Goal: Navigation & Orientation: Find specific page/section

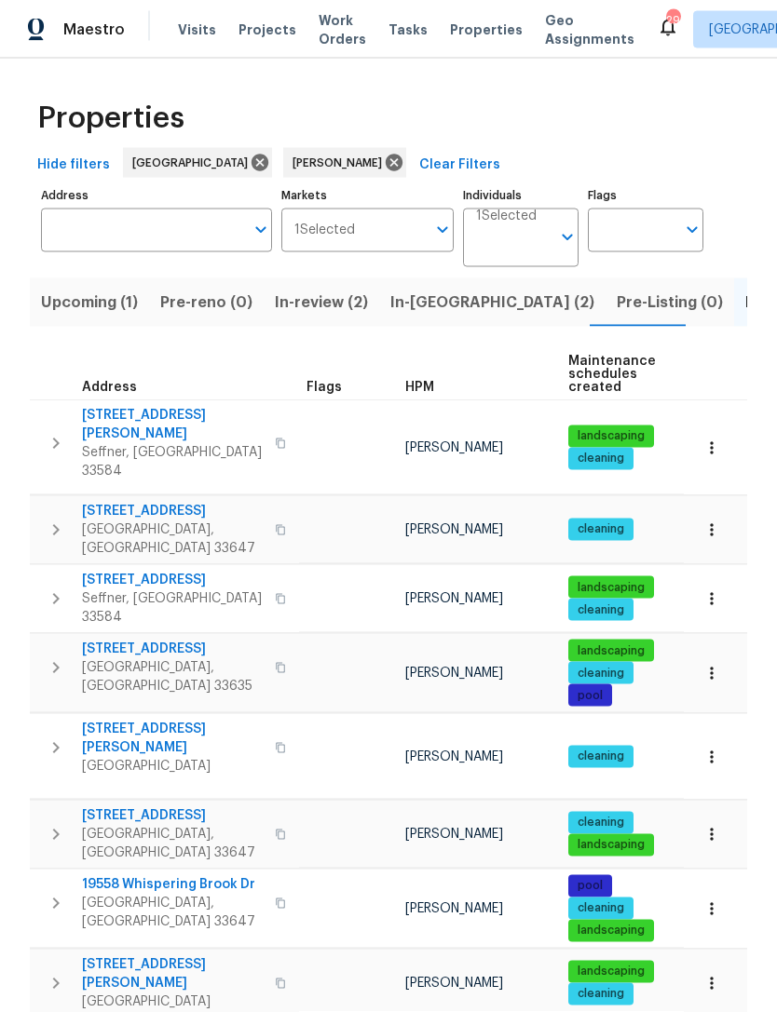
click at [430, 290] on span "In-[GEOGRAPHIC_DATA] (2)" at bounding box center [492, 303] width 204 height 26
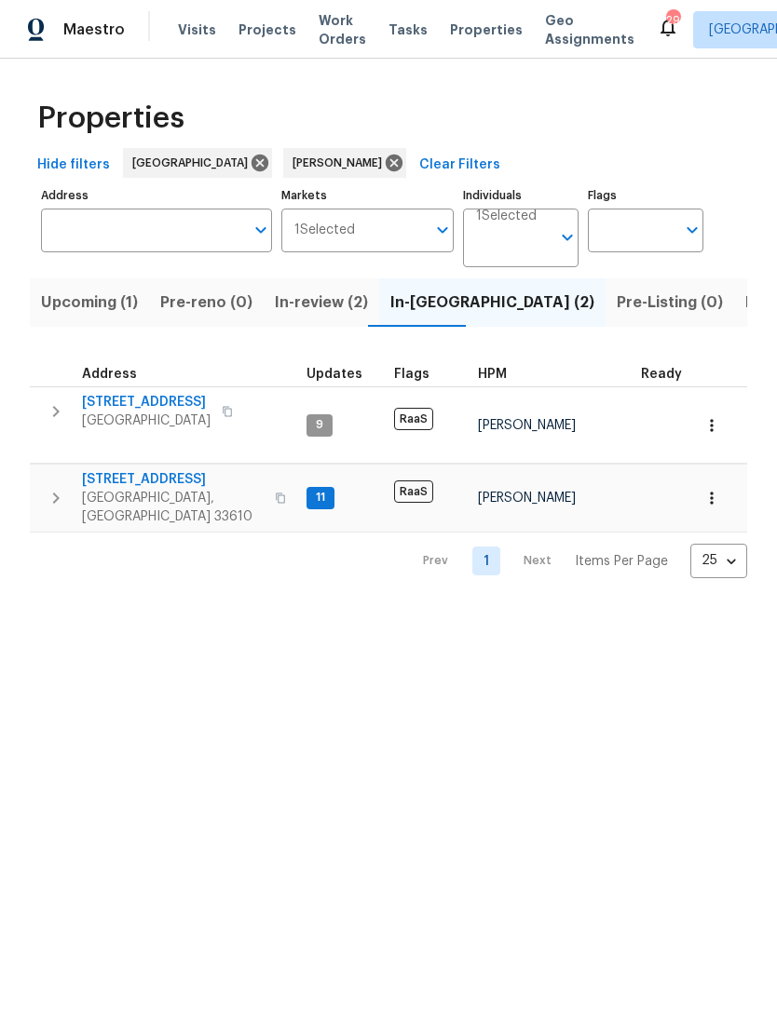
click at [335, 307] on span "In-review (2)" at bounding box center [321, 303] width 93 height 26
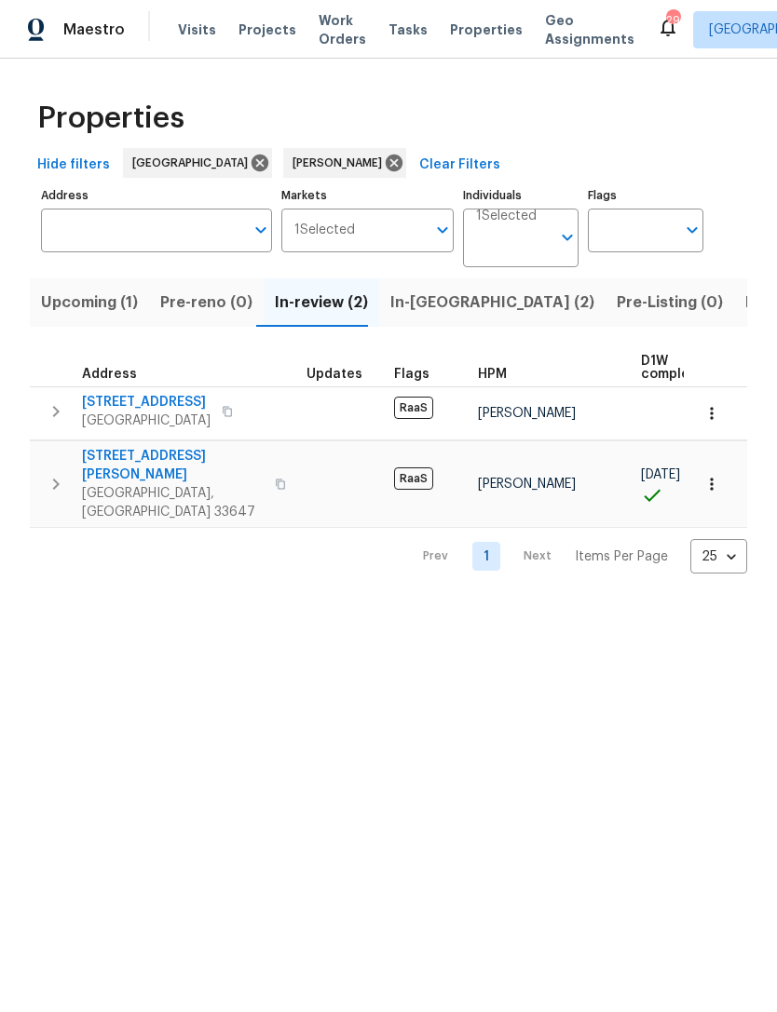
click at [124, 325] on button "Upcoming (1)" at bounding box center [89, 302] width 119 height 48
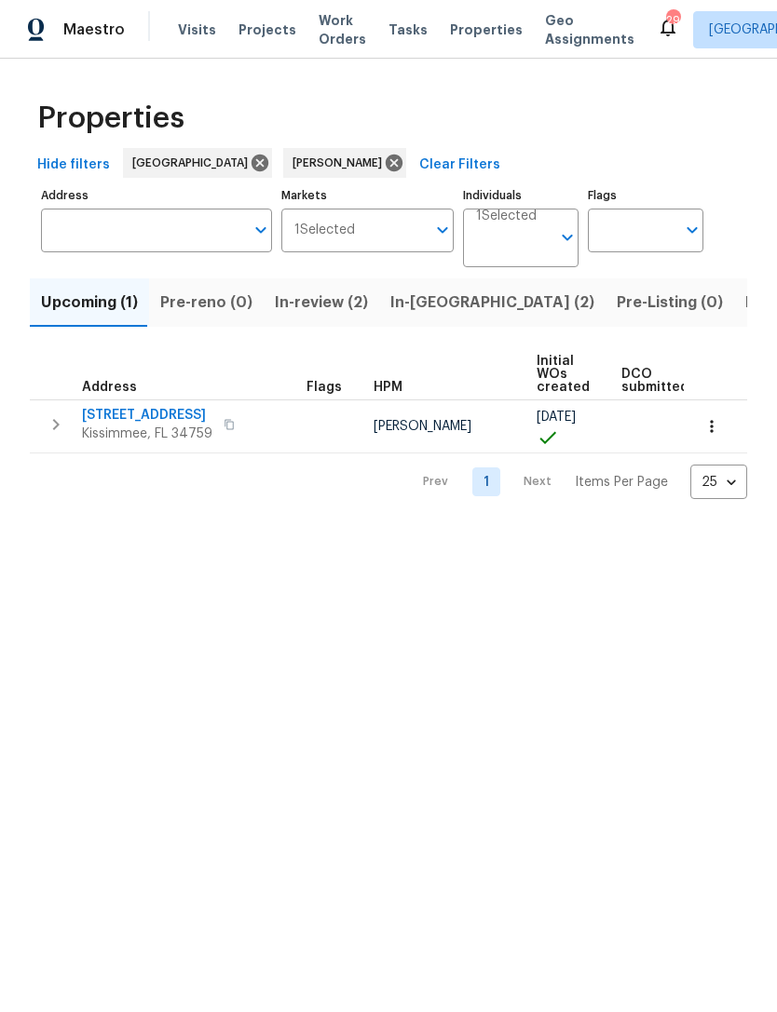
click at [616, 307] on span "Pre-Listing (0)" at bounding box center [669, 303] width 106 height 26
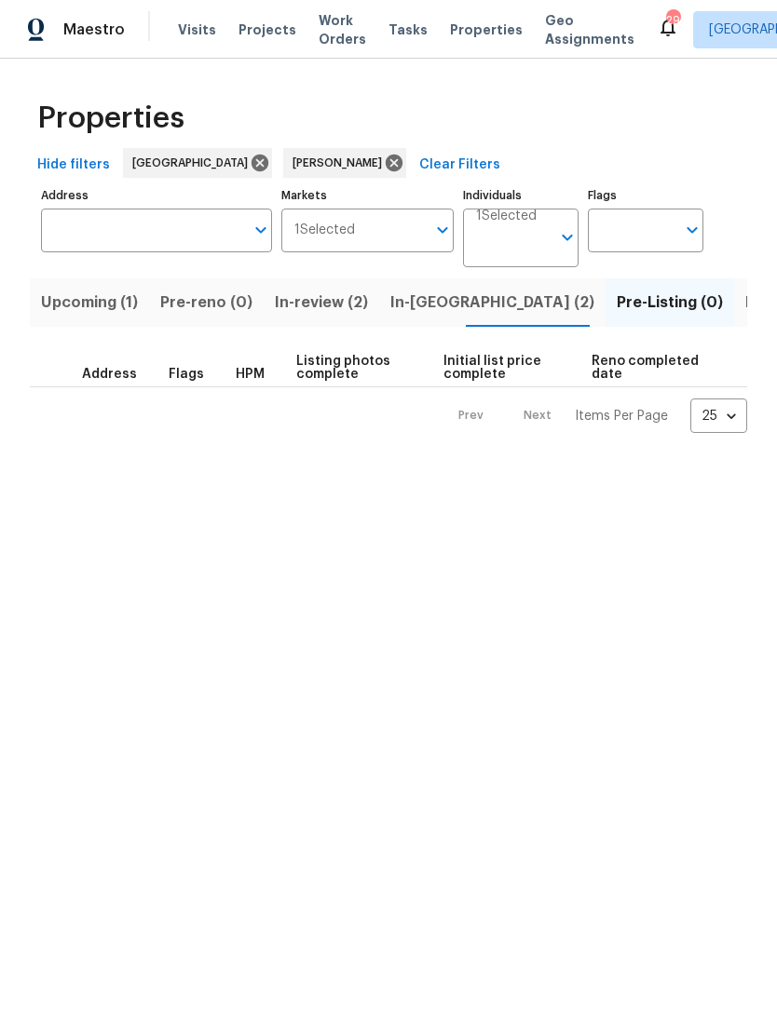
click at [734, 318] on button "Listed (18)" at bounding box center [784, 302] width 100 height 48
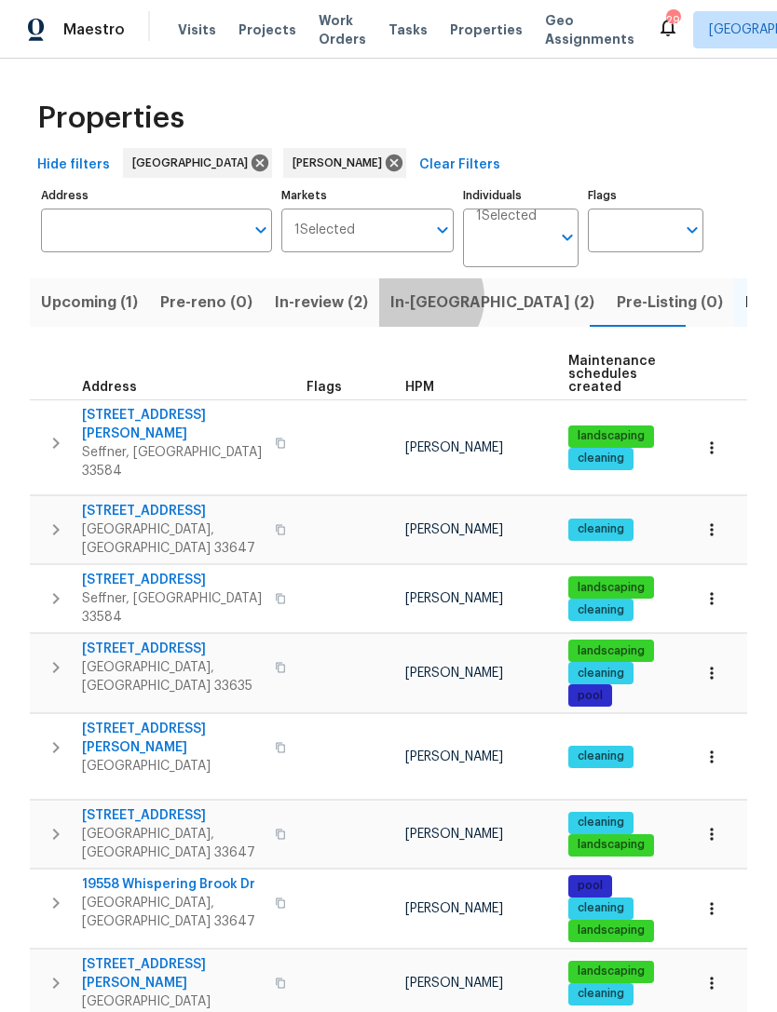
click at [408, 299] on span "In-[GEOGRAPHIC_DATA] (2)" at bounding box center [492, 303] width 204 height 26
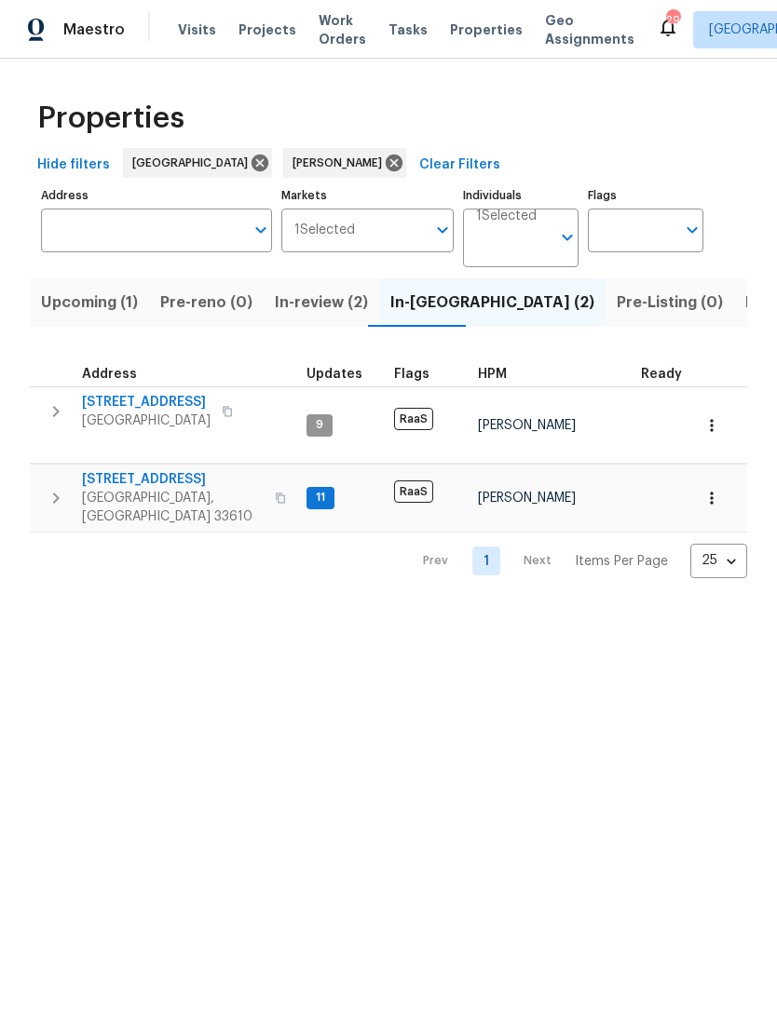
click at [734, 318] on button "Listed (18)" at bounding box center [784, 302] width 100 height 48
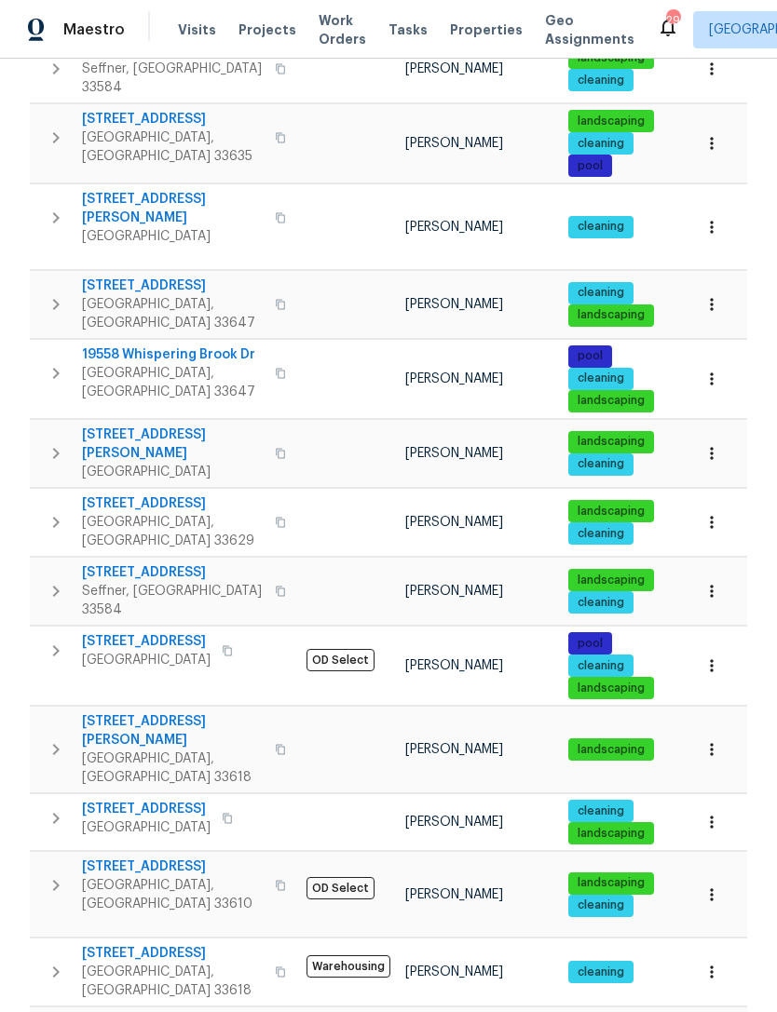
scroll to position [529, 0]
